Goal: Transaction & Acquisition: Book appointment/travel/reservation

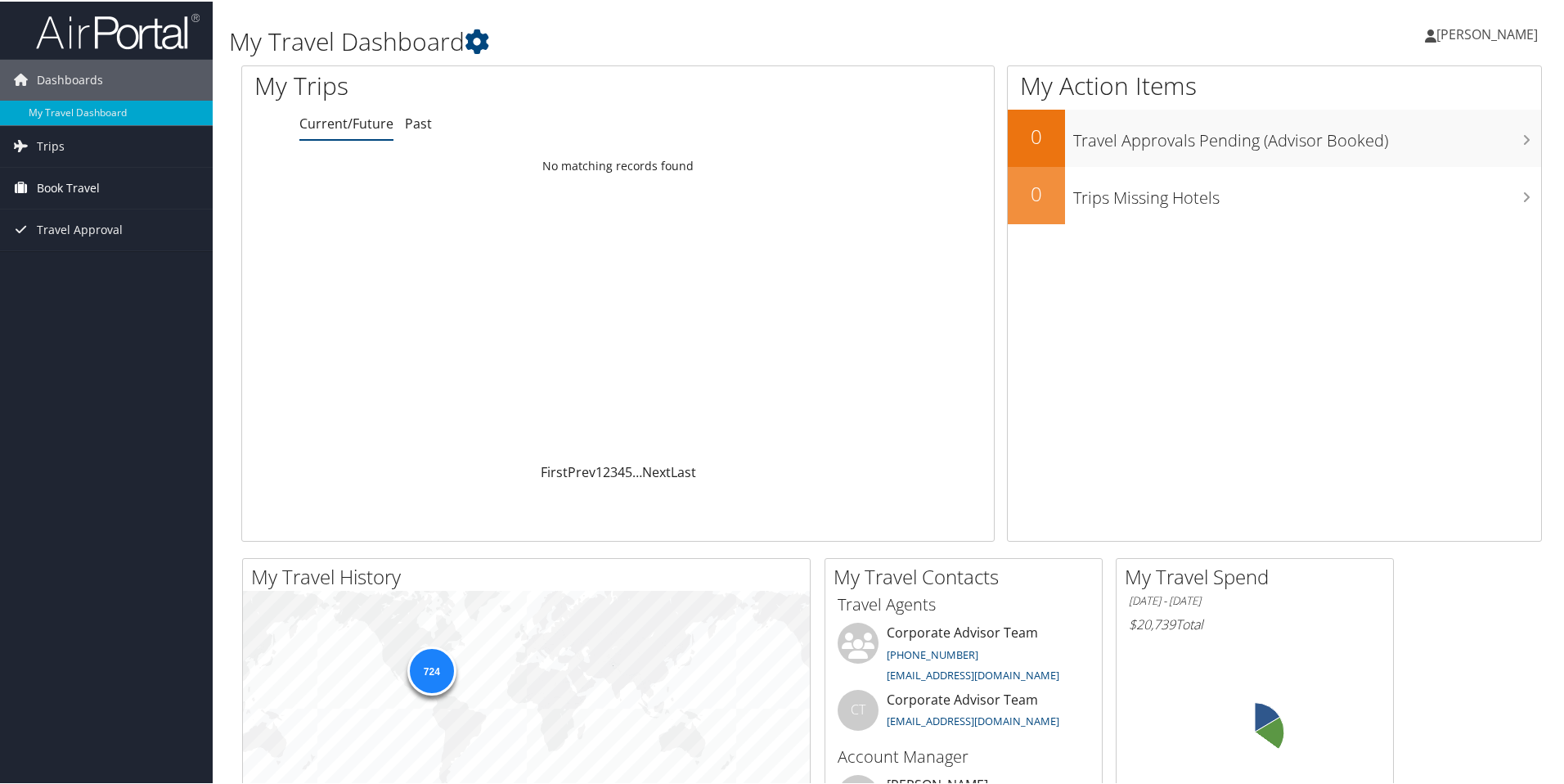
click at [84, 191] on span "Book Travel" at bounding box center [68, 186] width 63 height 41
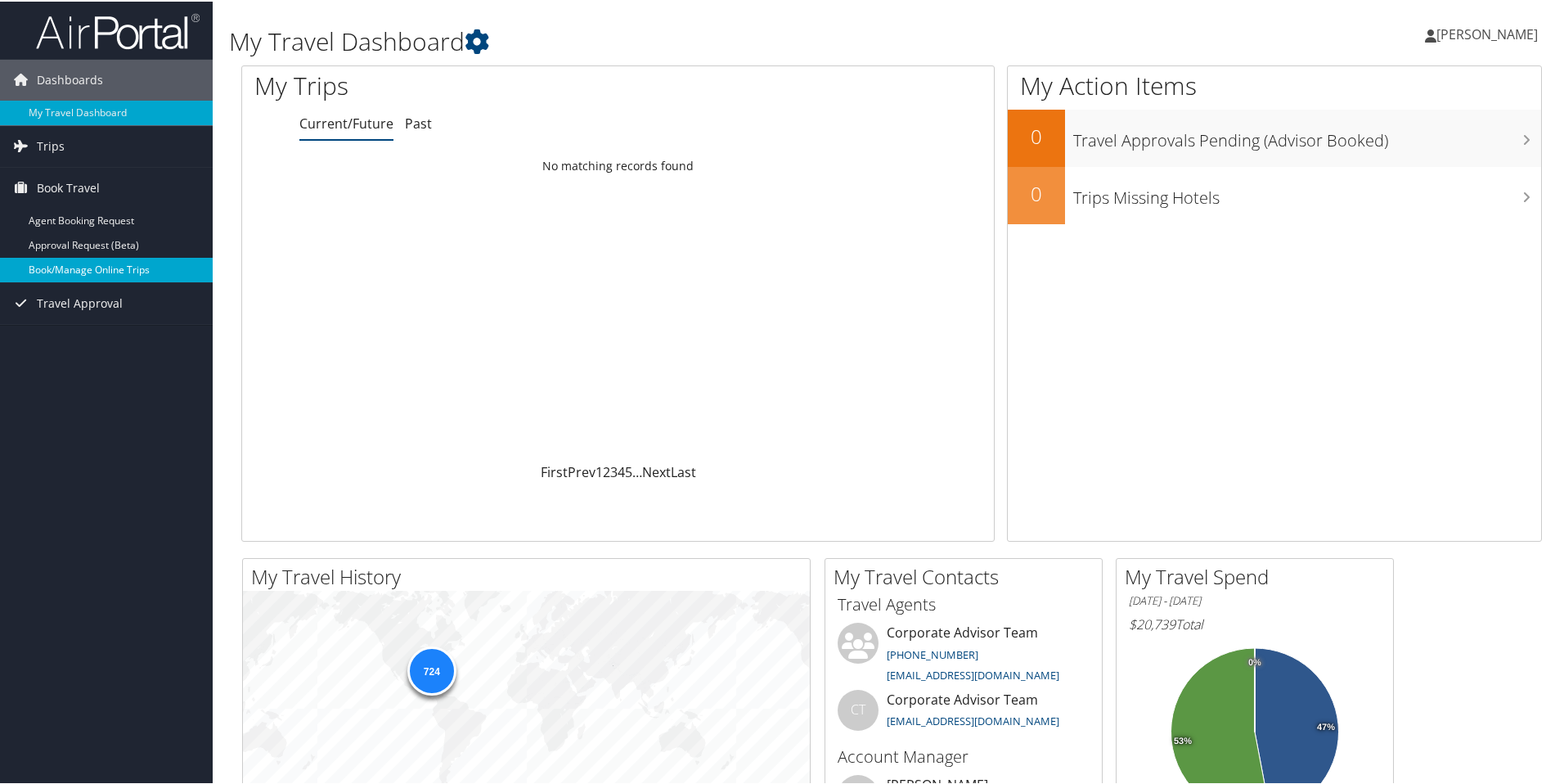
click at [76, 273] on link "Book/Manage Online Trips" at bounding box center [106, 268] width 213 height 25
